Goal: Task Accomplishment & Management: Complete application form

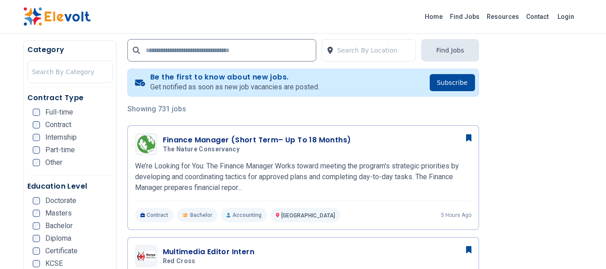
scroll to position [174, 0]
click at [376, 52] on div at bounding box center [374, 50] width 74 height 18
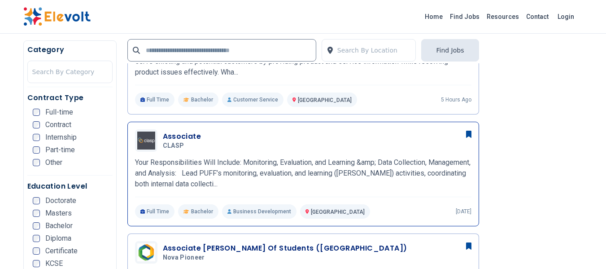
scroll to position [532, 0]
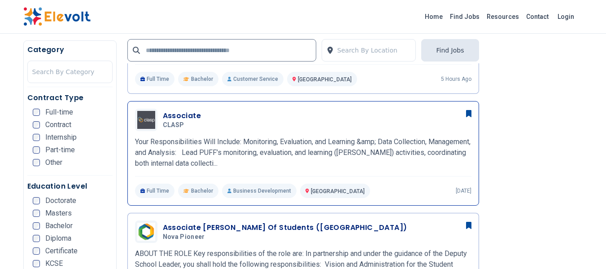
click at [188, 115] on h3 "Associate" at bounding box center [182, 115] width 39 height 11
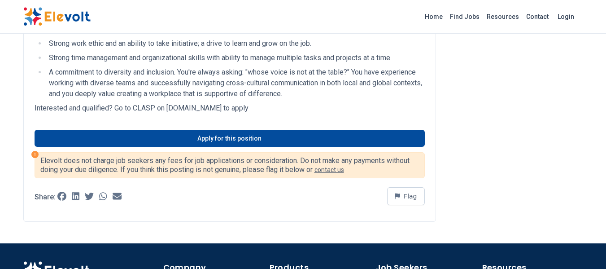
scroll to position [857, 0]
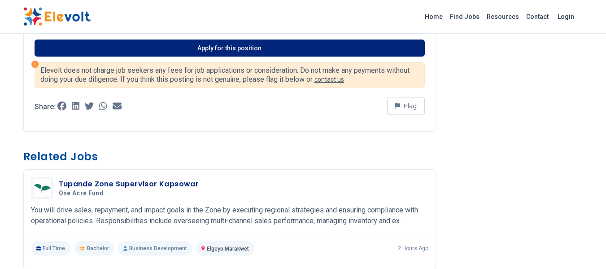
click at [238, 39] on link "Apply for this position" at bounding box center [230, 47] width 390 height 17
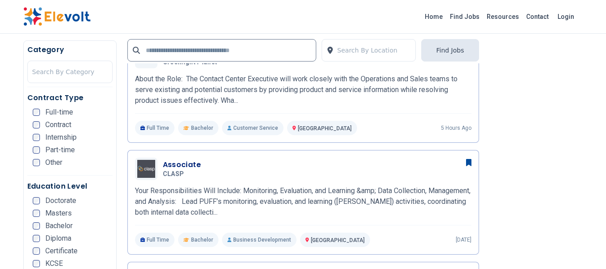
scroll to position [493, 0]
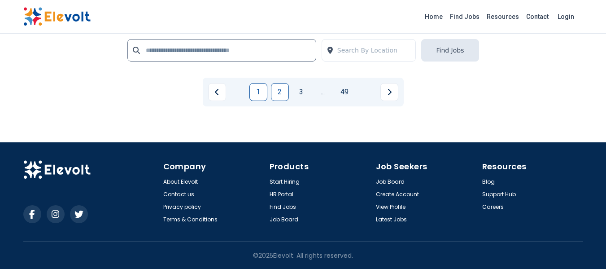
click at [278, 92] on link "2" at bounding box center [280, 92] width 18 height 18
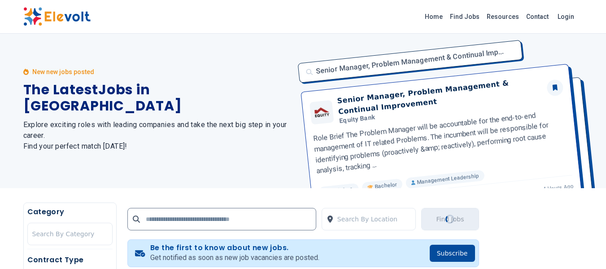
scroll to position [0, 0]
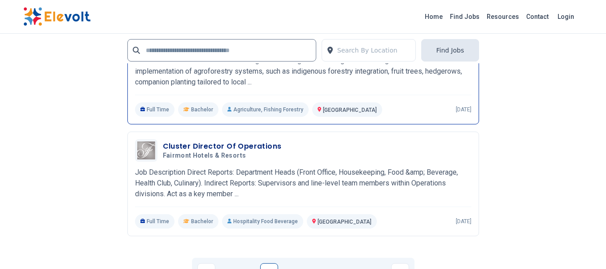
scroll to position [1973, 0]
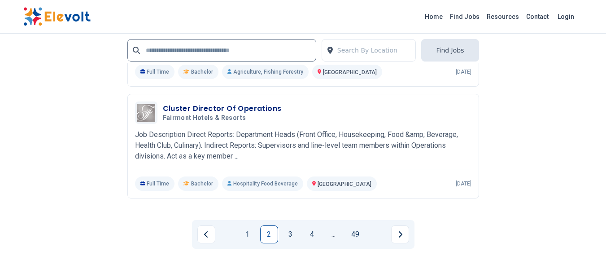
click at [289, 232] on link "3" at bounding box center [291, 234] width 18 height 18
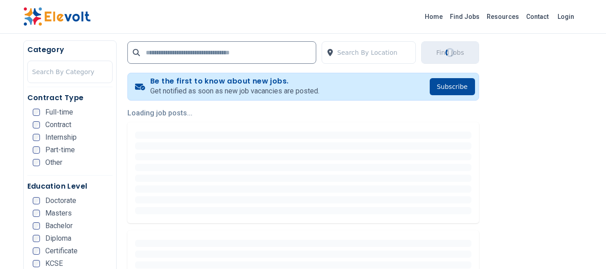
scroll to position [179, 0]
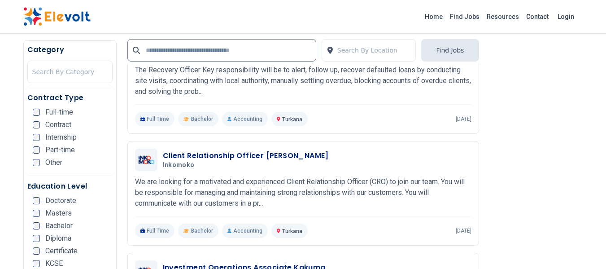
scroll to position [224, 0]
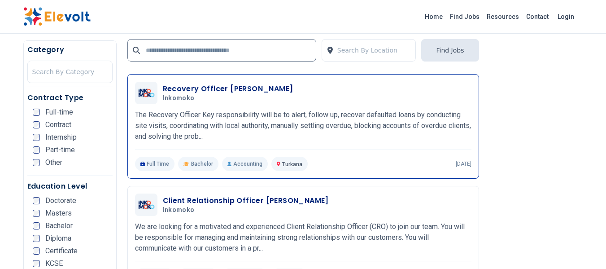
click at [241, 88] on h3 "Recovery Officer [PERSON_NAME]" at bounding box center [228, 88] width 130 height 11
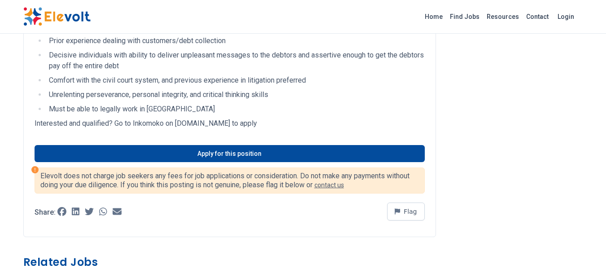
scroll to position [807, 0]
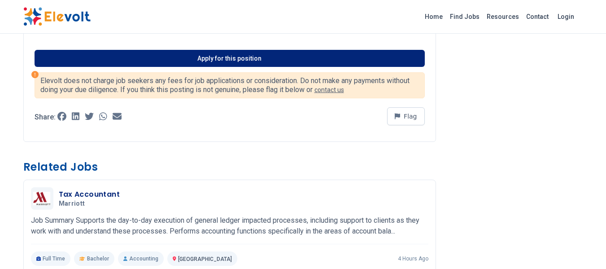
click at [218, 67] on link "Apply for this position" at bounding box center [230, 58] width 390 height 17
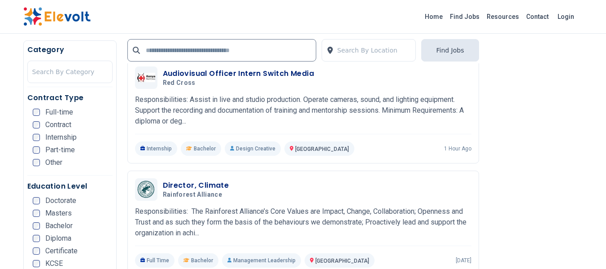
scroll to position [897, 0]
